Goal: Task Accomplishment & Management: Manage account settings

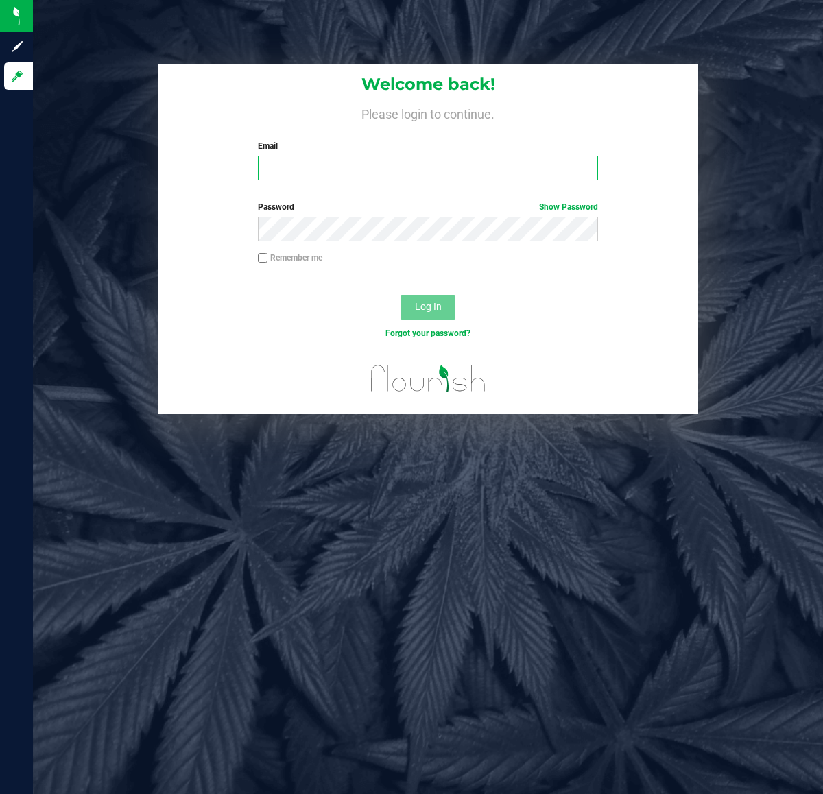
click at [521, 173] on input "Email" at bounding box center [427, 168] width 339 height 25
type input "jskaggs@liveparallel.com"
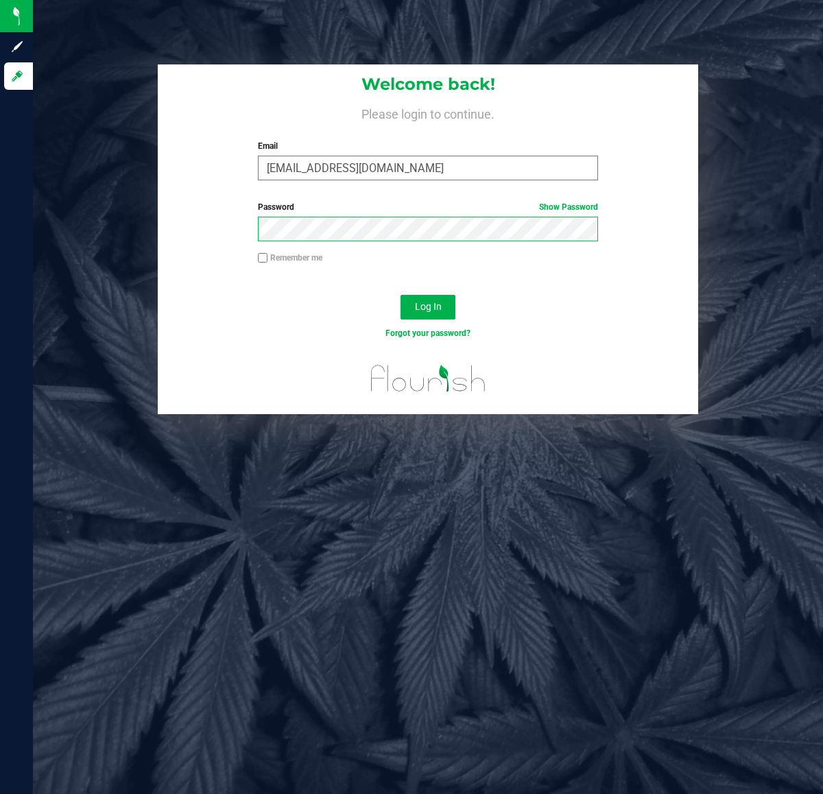
click at [400, 295] on button "Log In" at bounding box center [427, 307] width 55 height 25
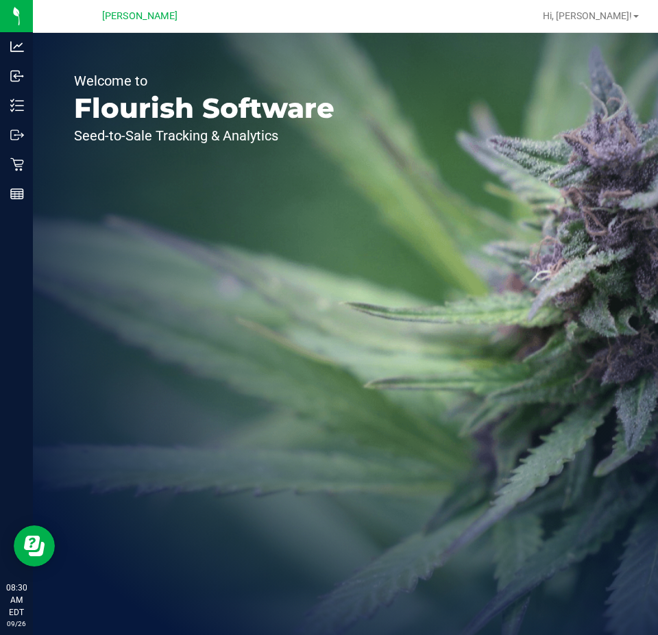
drag, startPoint x: 797, startPoint y: 8, endPoint x: 290, endPoint y: 224, distance: 550.7
click at [290, 224] on div "Welcome to Flourish Software Seed-to-Sale Tracking & Analytics" at bounding box center [204, 334] width 343 height 603
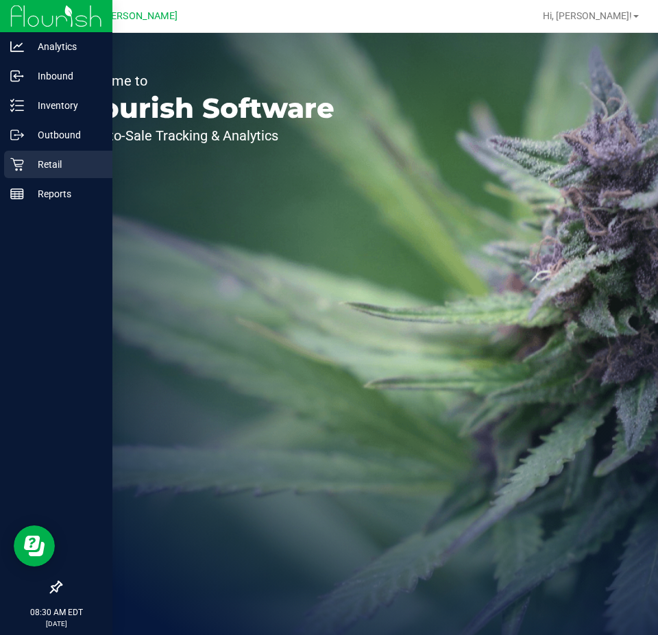
click at [0, 151] on link "Retail" at bounding box center [56, 165] width 112 height 29
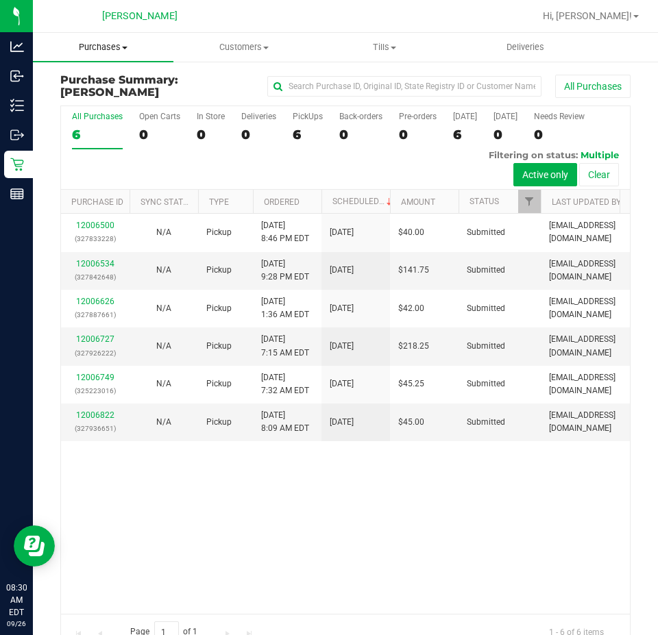
click at [101, 42] on span "Purchases" at bounding box center [103, 47] width 141 height 12
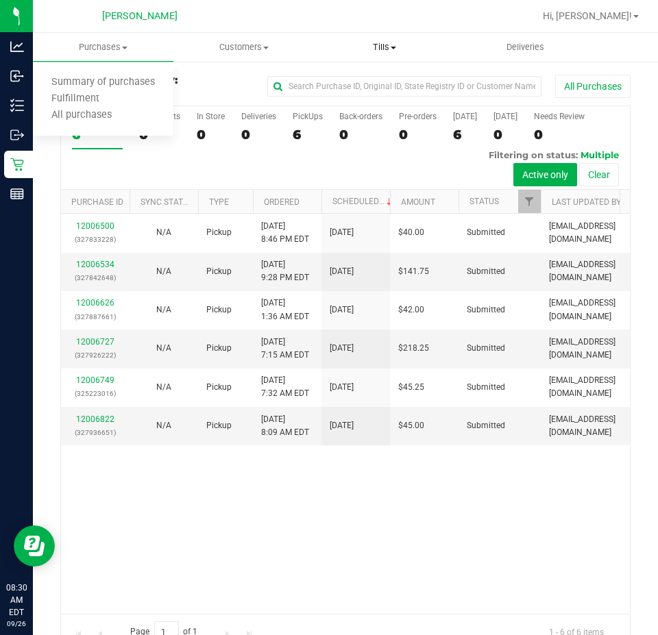
click at [376, 47] on span "Tills" at bounding box center [384, 47] width 139 height 12
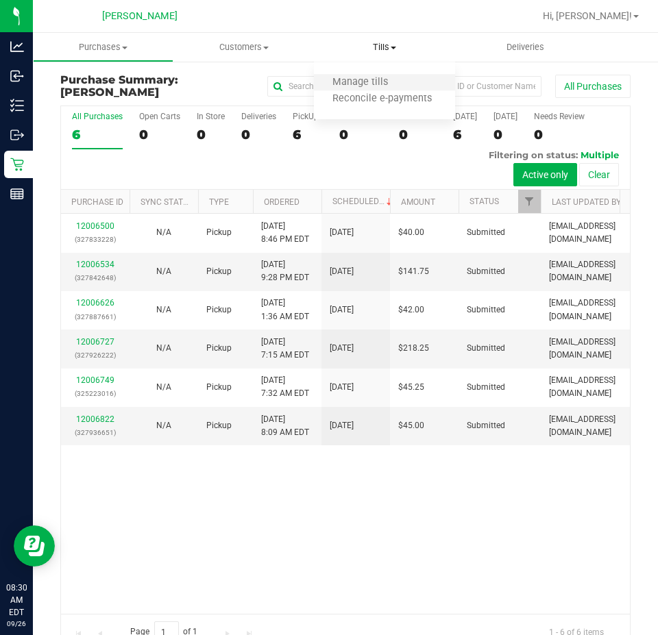
click at [374, 89] on li "Manage tills" at bounding box center [384, 83] width 141 height 16
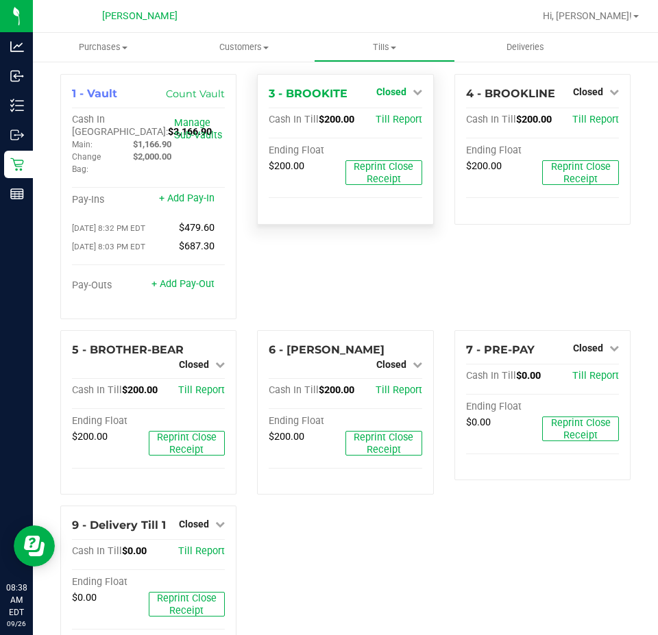
click at [389, 96] on span "Closed" at bounding box center [391, 91] width 30 height 11
click at [384, 122] on link "Open Till" at bounding box center [391, 120] width 36 height 11
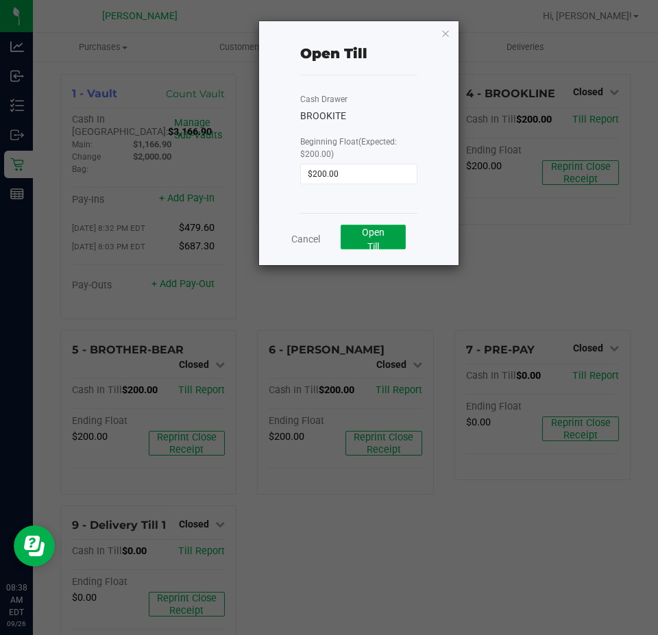
click at [378, 239] on button "Open Till" at bounding box center [373, 237] width 65 height 25
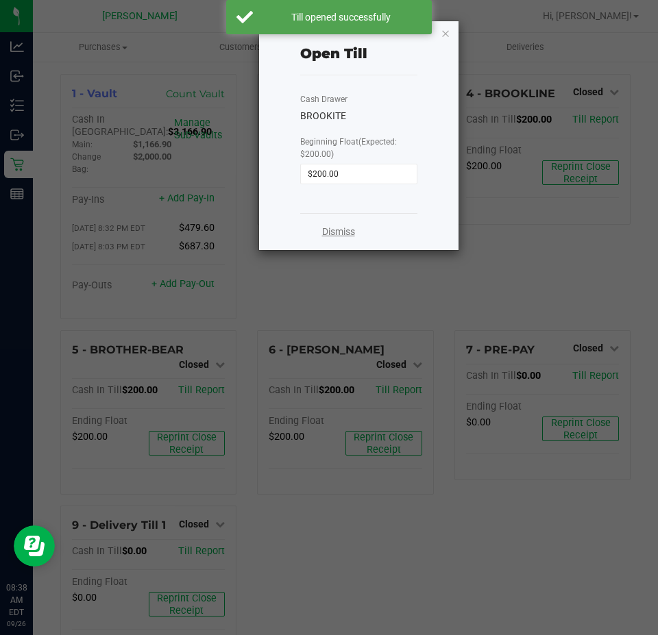
click at [352, 229] on link "Dismiss" at bounding box center [338, 232] width 33 height 14
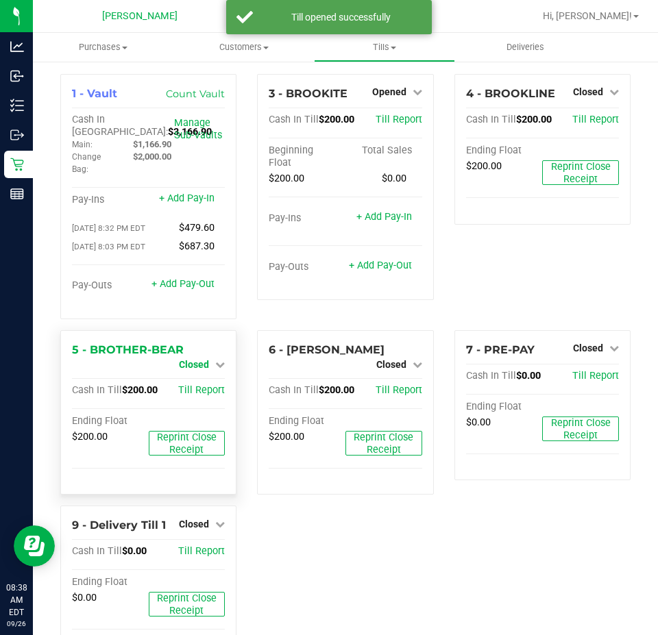
click at [184, 368] on span "Closed" at bounding box center [194, 364] width 30 height 11
click at [185, 378] on link "Open Till" at bounding box center [193, 376] width 36 height 11
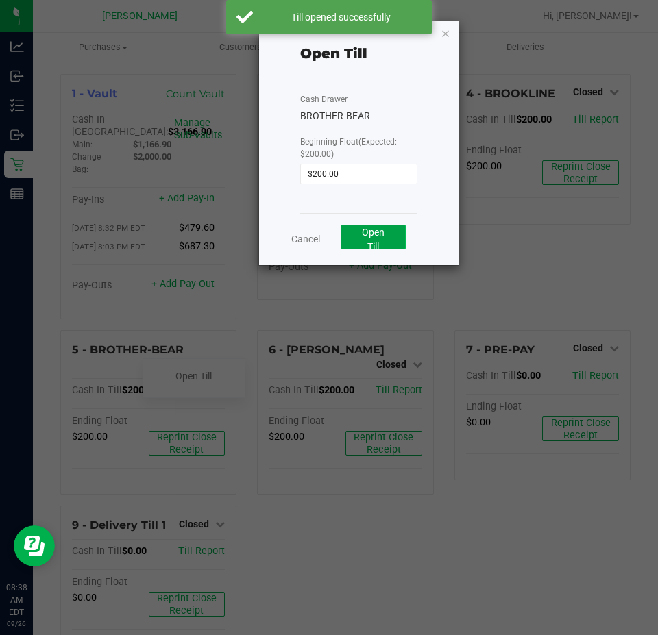
click at [372, 240] on button "Open Till" at bounding box center [373, 237] width 65 height 25
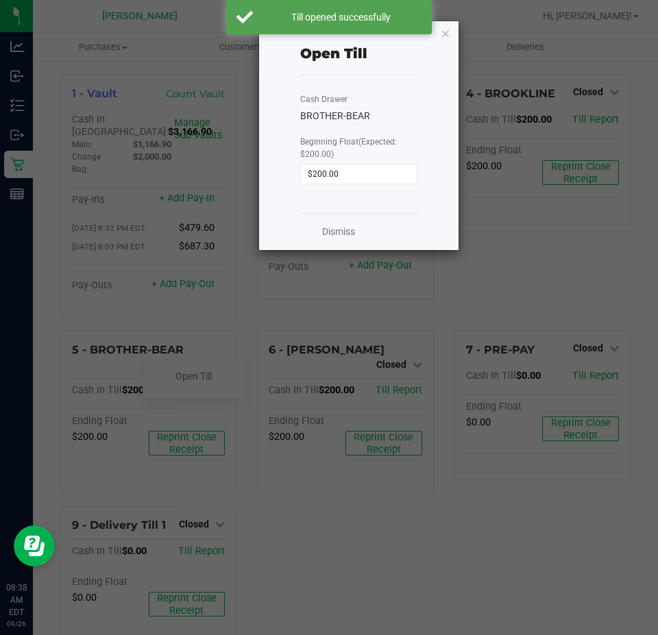
click at [356, 233] on div "Dismiss" at bounding box center [358, 231] width 117 height 37
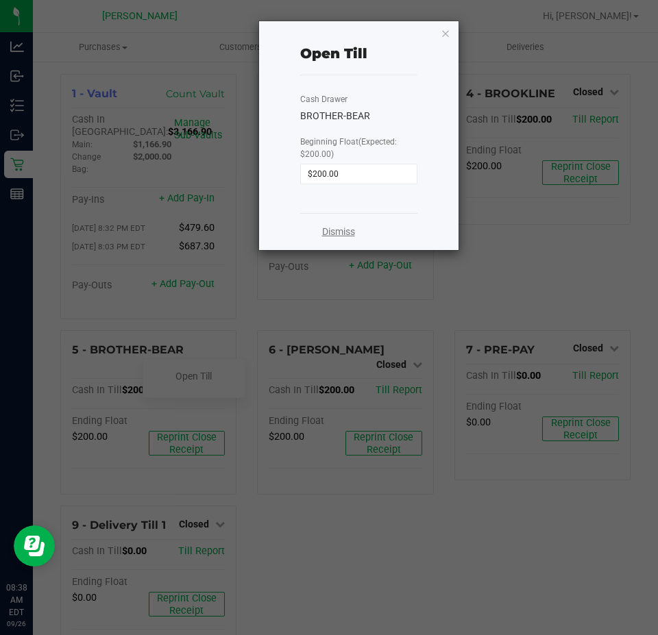
click at [352, 232] on link "Dismiss" at bounding box center [338, 232] width 33 height 14
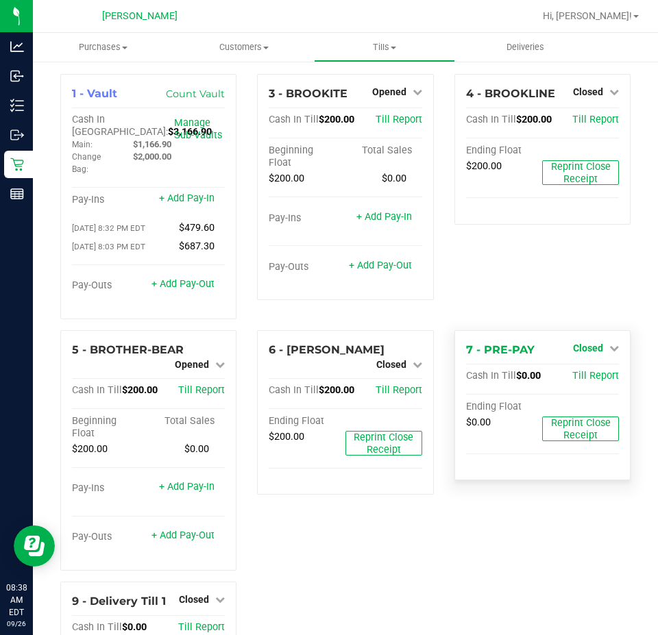
click at [609, 351] on icon at bounding box center [614, 348] width 10 height 10
click at [578, 385] on div "Open Till" at bounding box center [587, 376] width 101 height 17
click at [583, 378] on link "Open Till" at bounding box center [588, 376] width 36 height 11
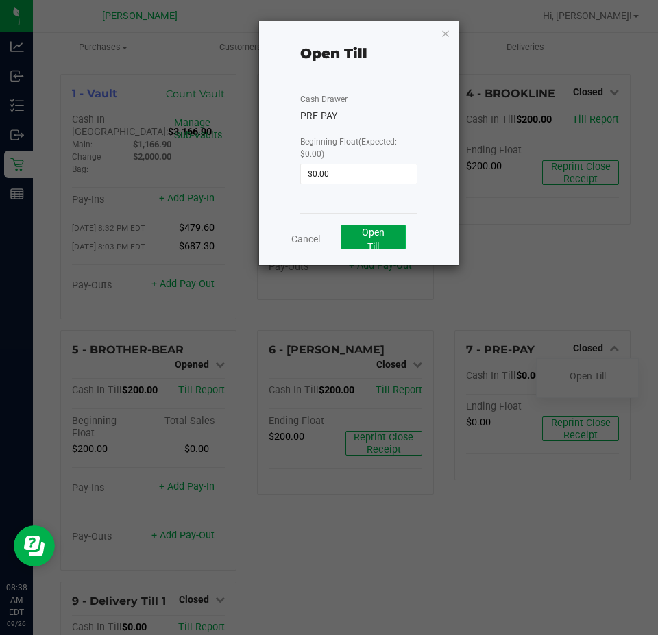
click at [374, 240] on button "Open Till" at bounding box center [373, 237] width 65 height 25
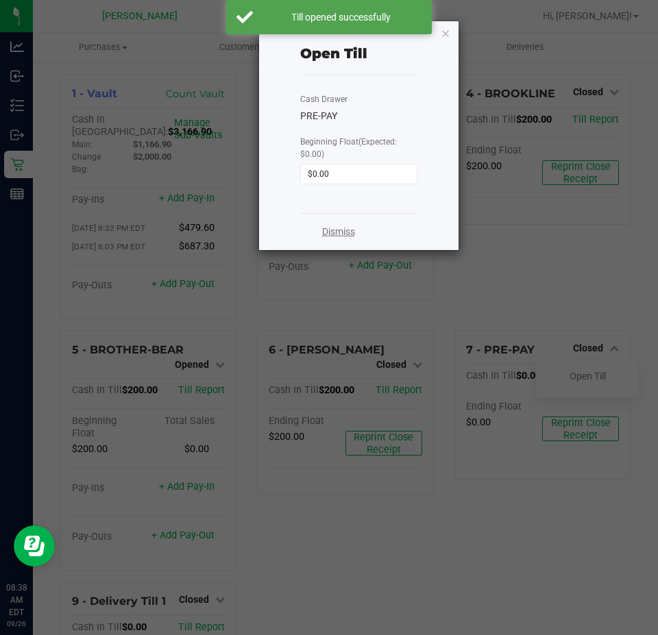
click at [346, 234] on link "Dismiss" at bounding box center [338, 232] width 33 height 14
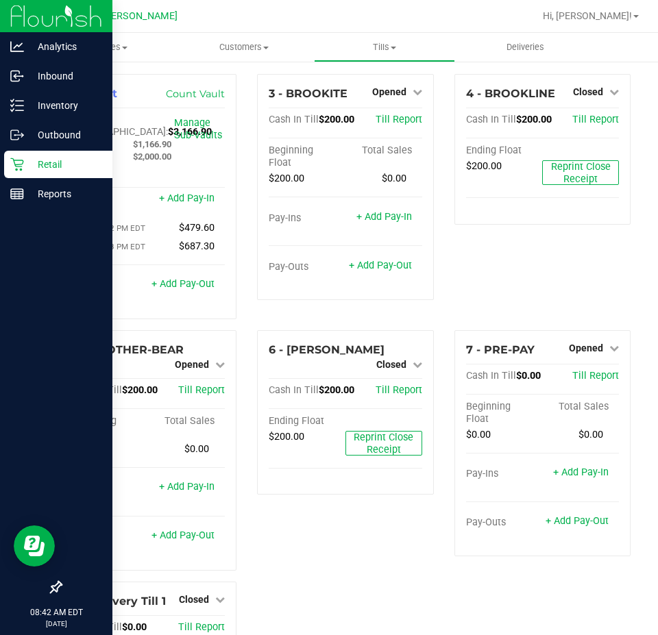
click at [21, 153] on div "Retail" at bounding box center [58, 164] width 108 height 27
